Goal: Go to known website: Access a specific website the user already knows

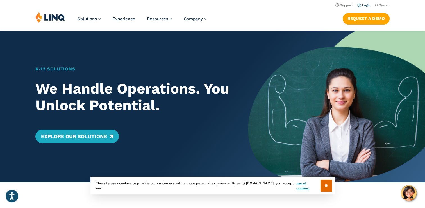
click at [365, 6] on link "Login" at bounding box center [364, 5] width 13 height 4
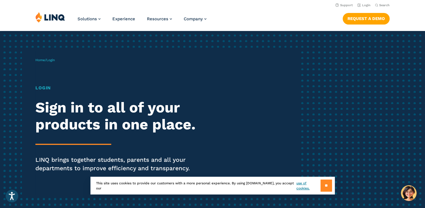
click at [328, 186] on input "**" at bounding box center [327, 185] width 12 height 12
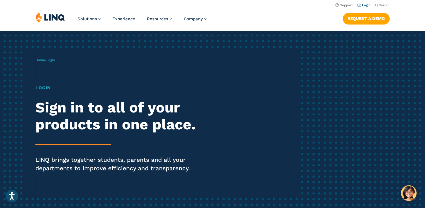
click at [368, 4] on link "Login" at bounding box center [364, 5] width 13 height 4
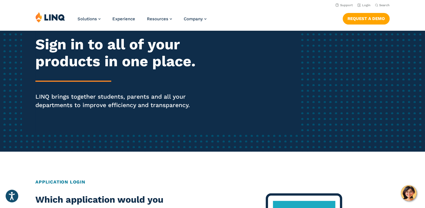
scroll to position [28, 0]
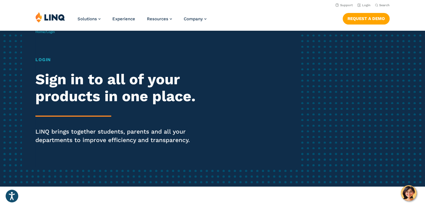
click at [75, 93] on h2 "Sign in to all of your products in one place." at bounding box center [117, 88] width 164 height 34
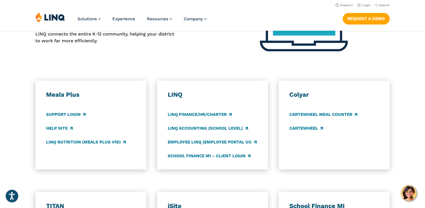
scroll to position [253, 0]
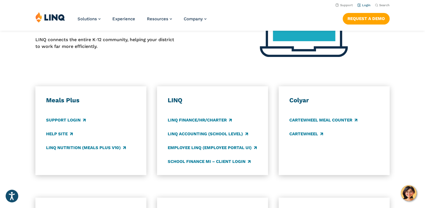
click at [365, 3] on link "Login" at bounding box center [364, 5] width 13 height 4
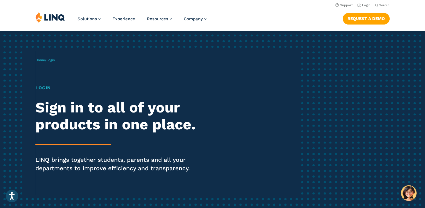
click at [43, 86] on h1 "Login" at bounding box center [117, 87] width 164 height 7
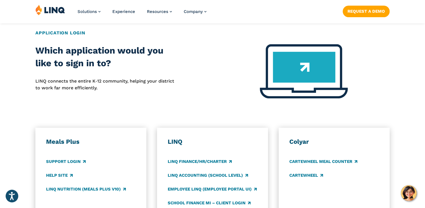
scroll to position [225, 0]
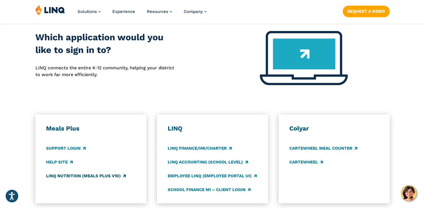
click at [103, 175] on link "LINQ Nutrition (Meals Plus v10)" at bounding box center [86, 175] width 80 height 6
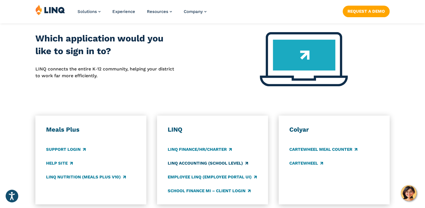
click at [219, 163] on link "LINQ Accounting (school level)" at bounding box center [208, 163] width 80 height 6
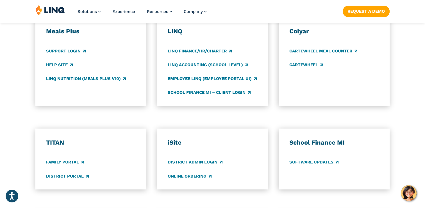
scroll to position [335, 0]
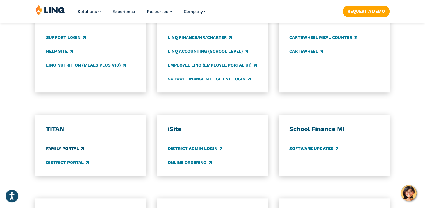
click at [60, 148] on link "Family Portal" at bounding box center [65, 148] width 38 height 6
